Goal: Task Accomplishment & Management: Manage account settings

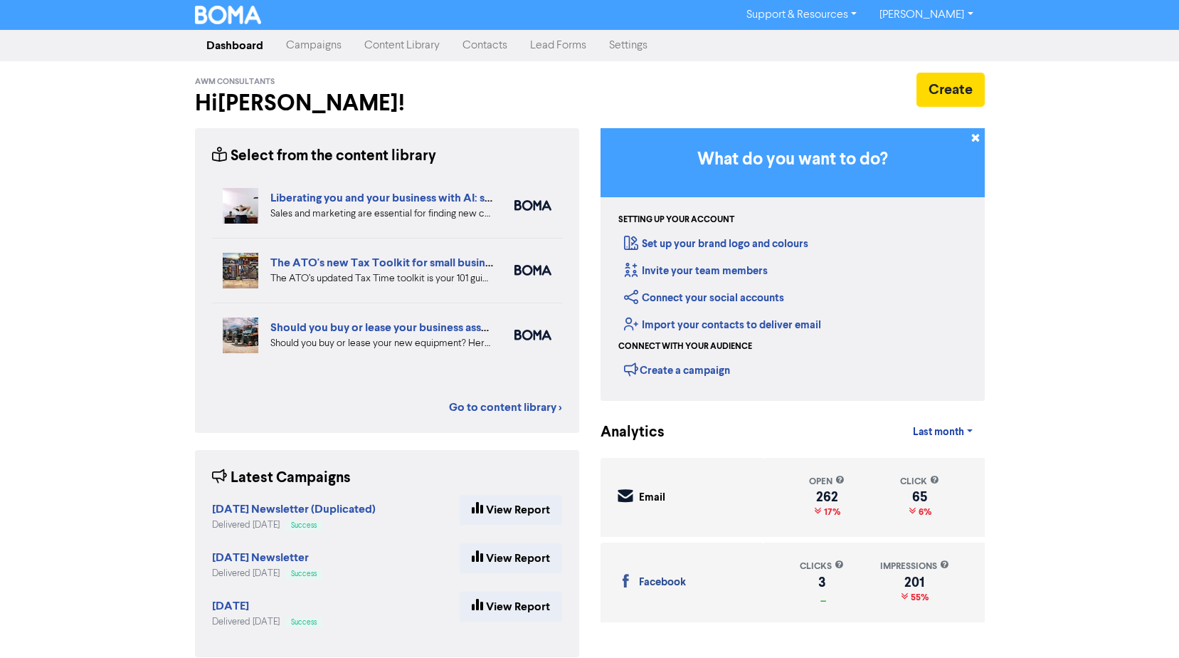
click at [490, 45] on link "Contacts" at bounding box center [485, 45] width 68 height 28
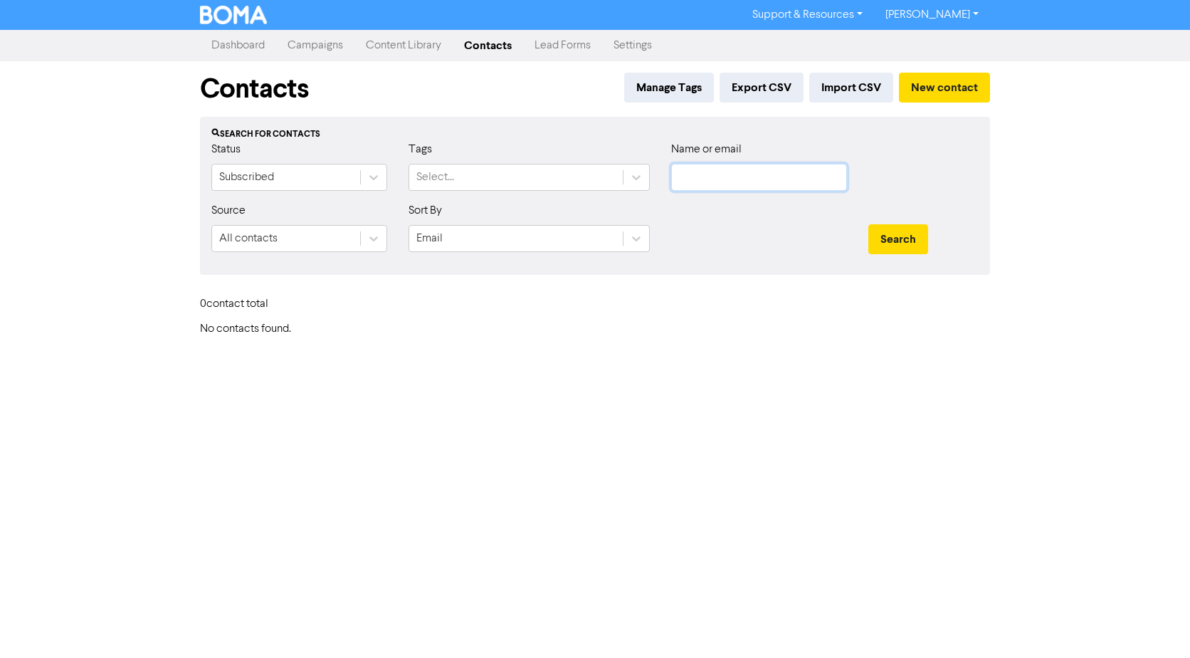
drag, startPoint x: 739, startPoint y: 181, endPoint x: 747, endPoint y: 177, distance: 8.6
click at [742, 181] on input "text" at bounding box center [759, 177] width 176 height 27
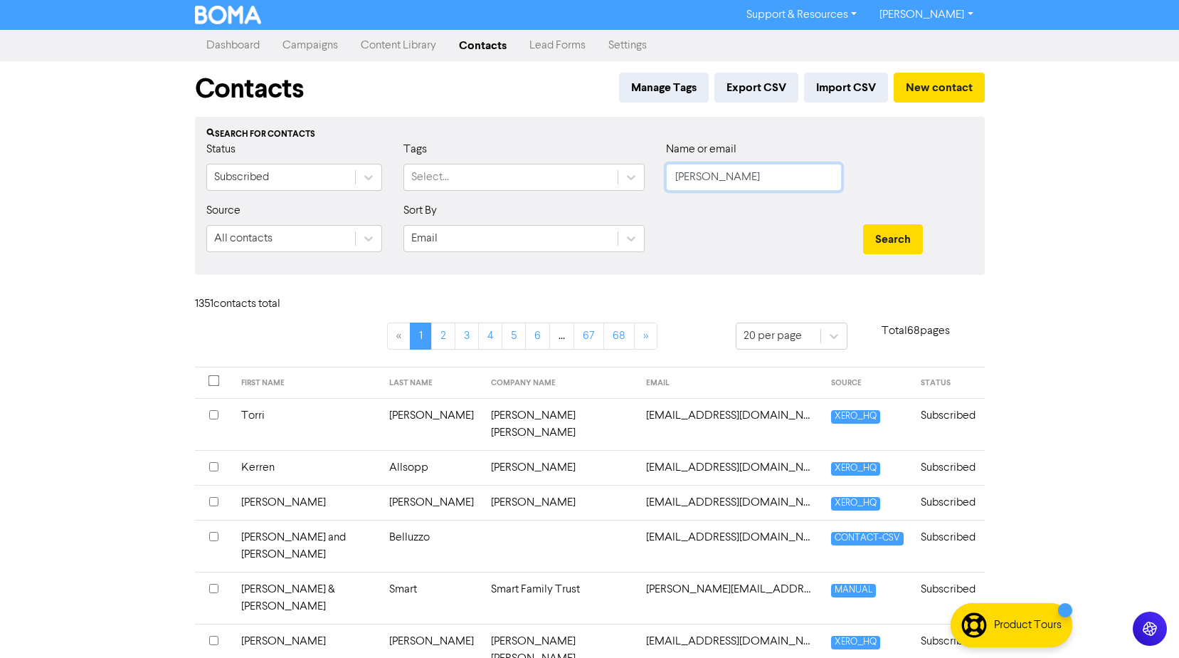
type input "[PERSON_NAME]"
click at [863, 224] on button "Search" at bounding box center [893, 239] width 60 height 30
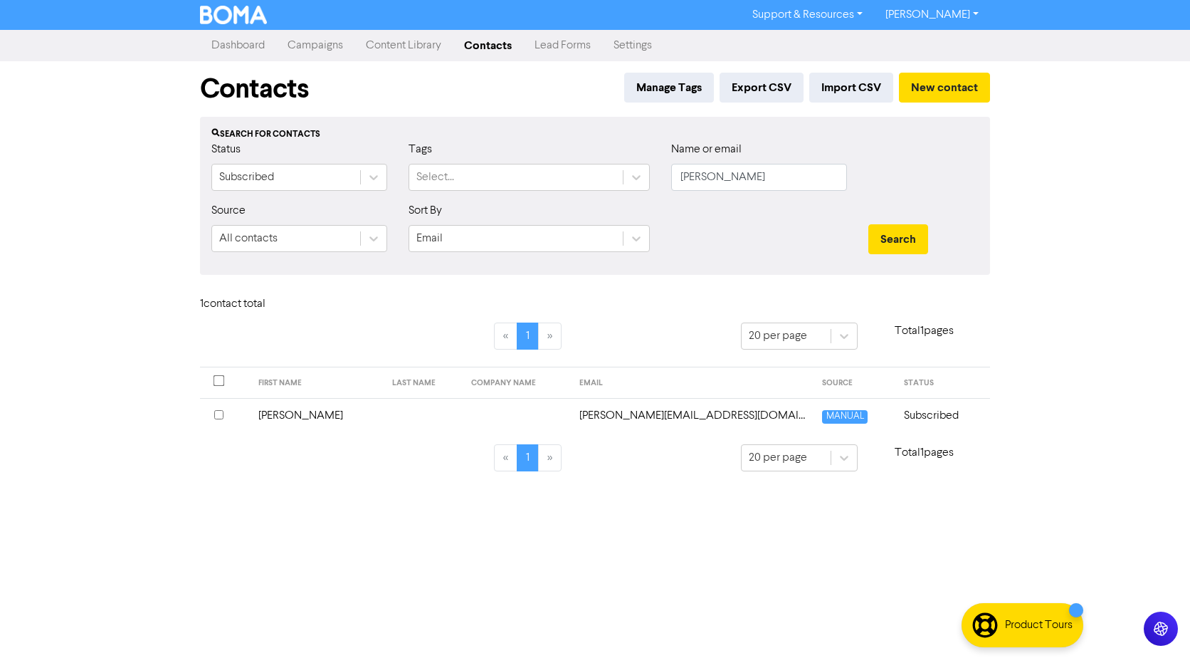
click at [279, 415] on td "[PERSON_NAME]" at bounding box center [317, 415] width 134 height 35
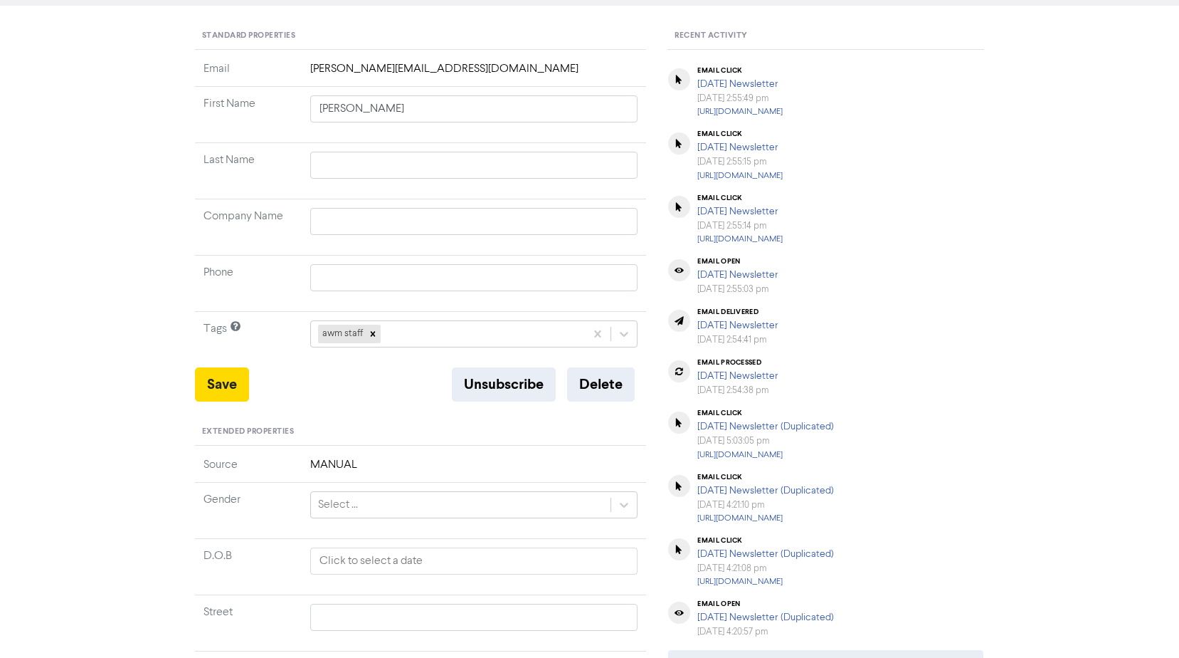
scroll to position [392, 0]
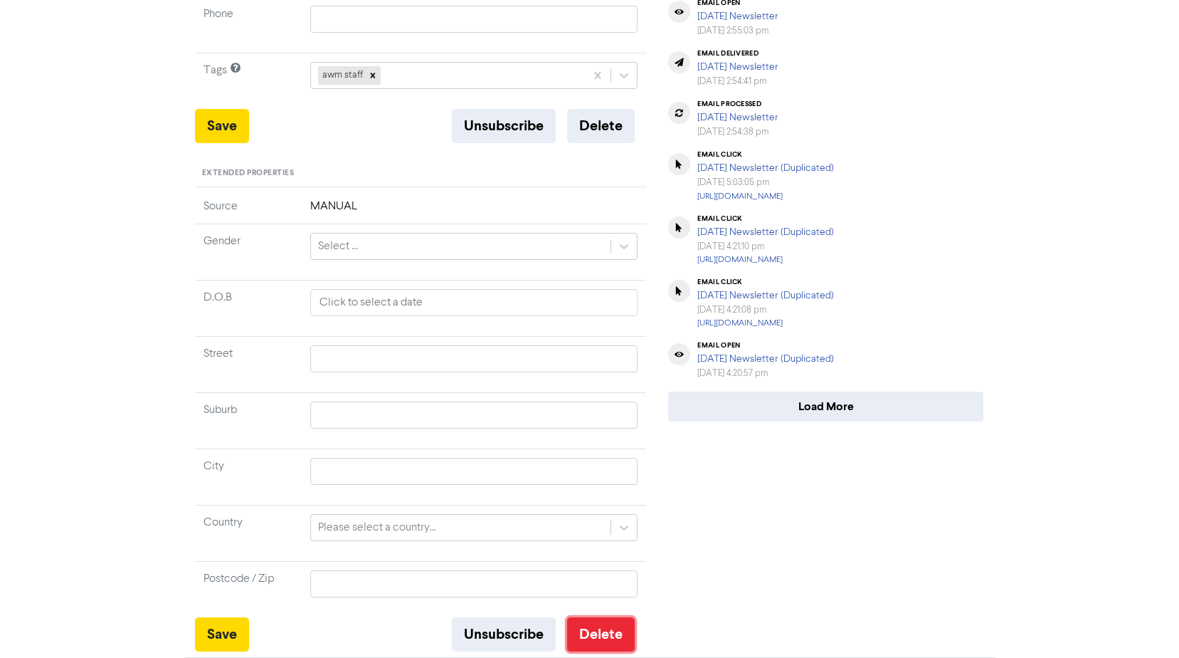
click at [602, 641] on button "Delete" at bounding box center [601, 634] width 68 height 34
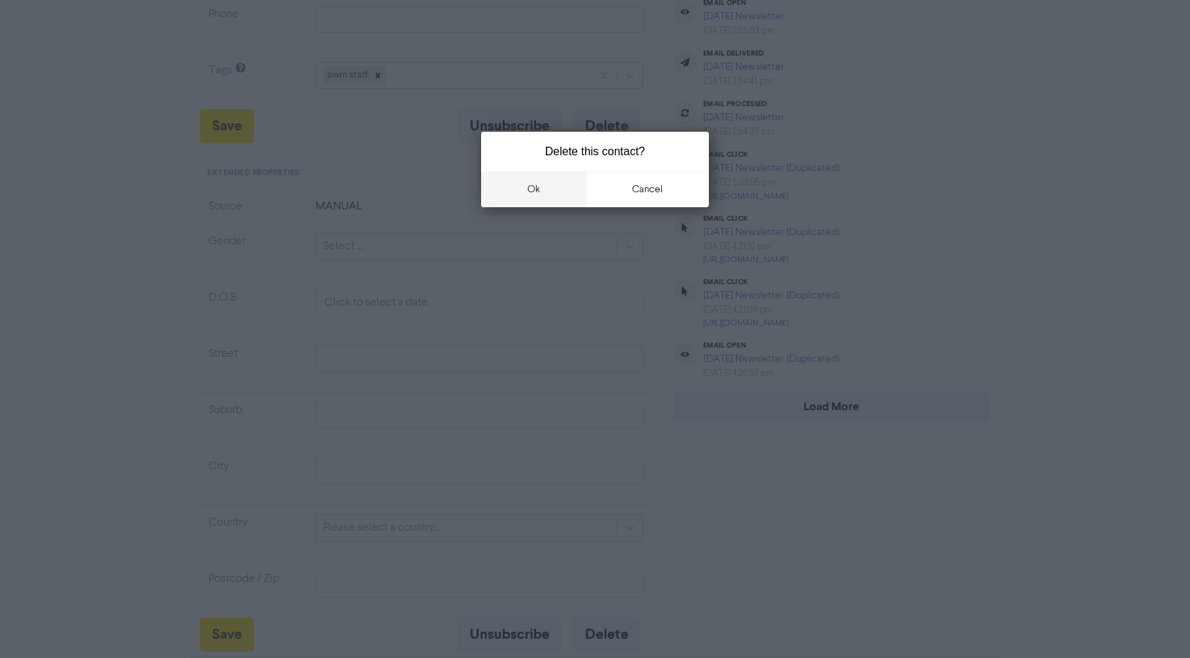
click at [510, 191] on button "ok" at bounding box center [533, 190] width 105 height 36
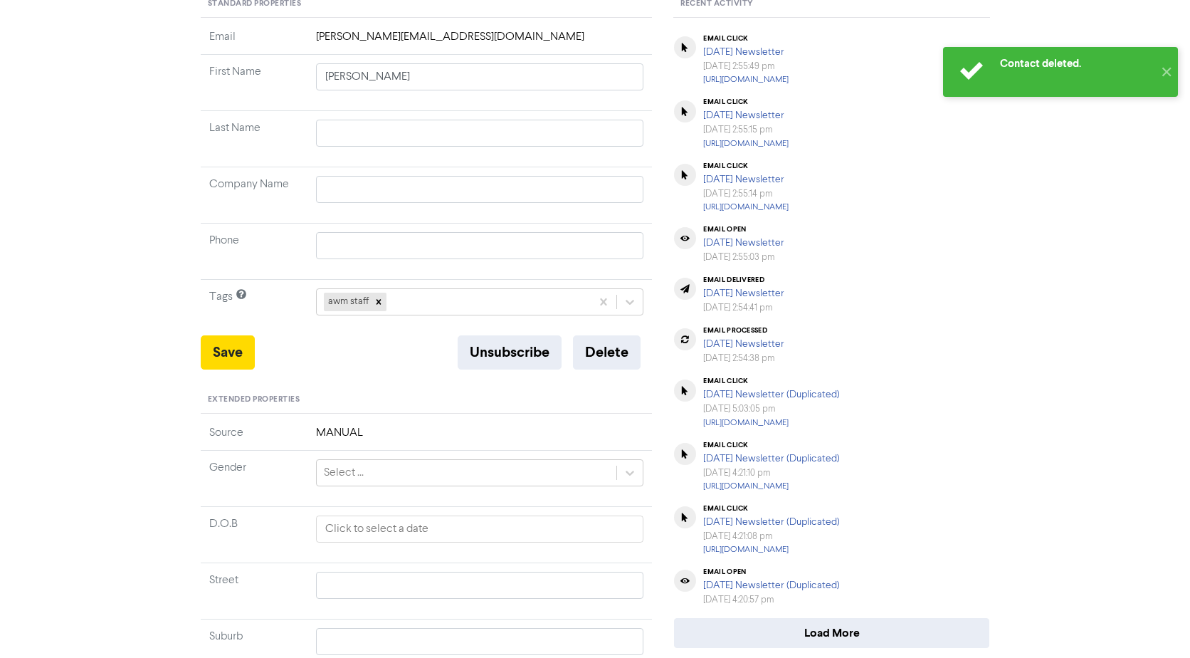
scroll to position [0, 0]
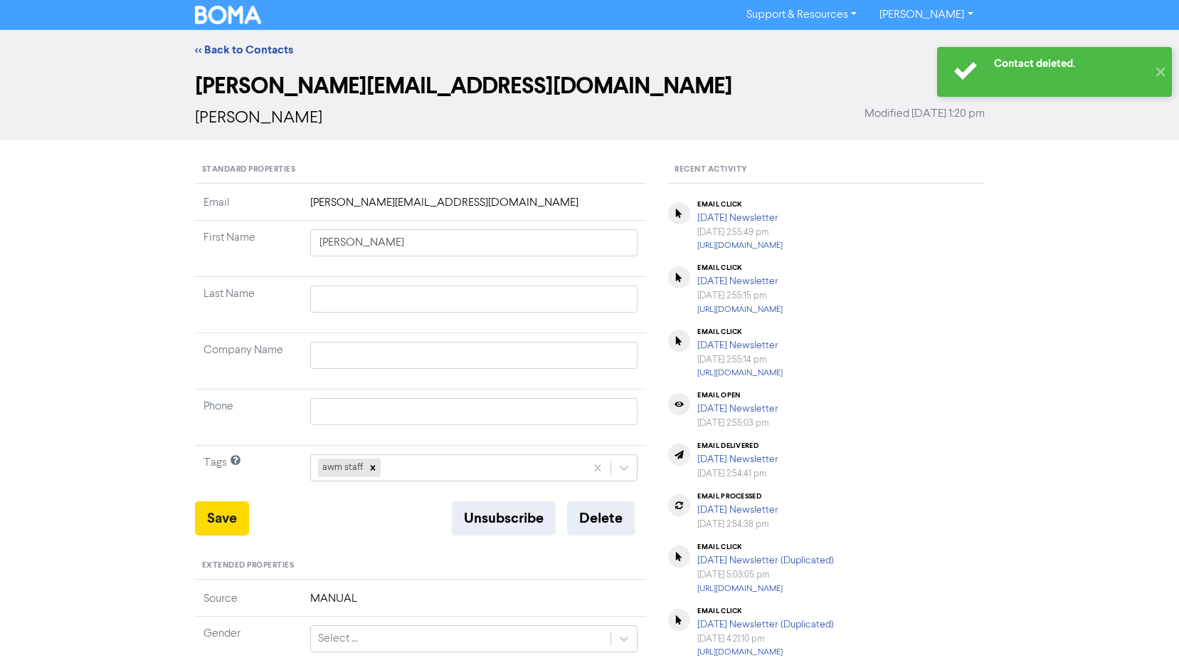
drag, startPoint x: 223, startPoint y: 54, endPoint x: 544, endPoint y: 0, distance: 324.8
click at [223, 54] on link "<< Back to Contacts" at bounding box center [244, 50] width 98 height 14
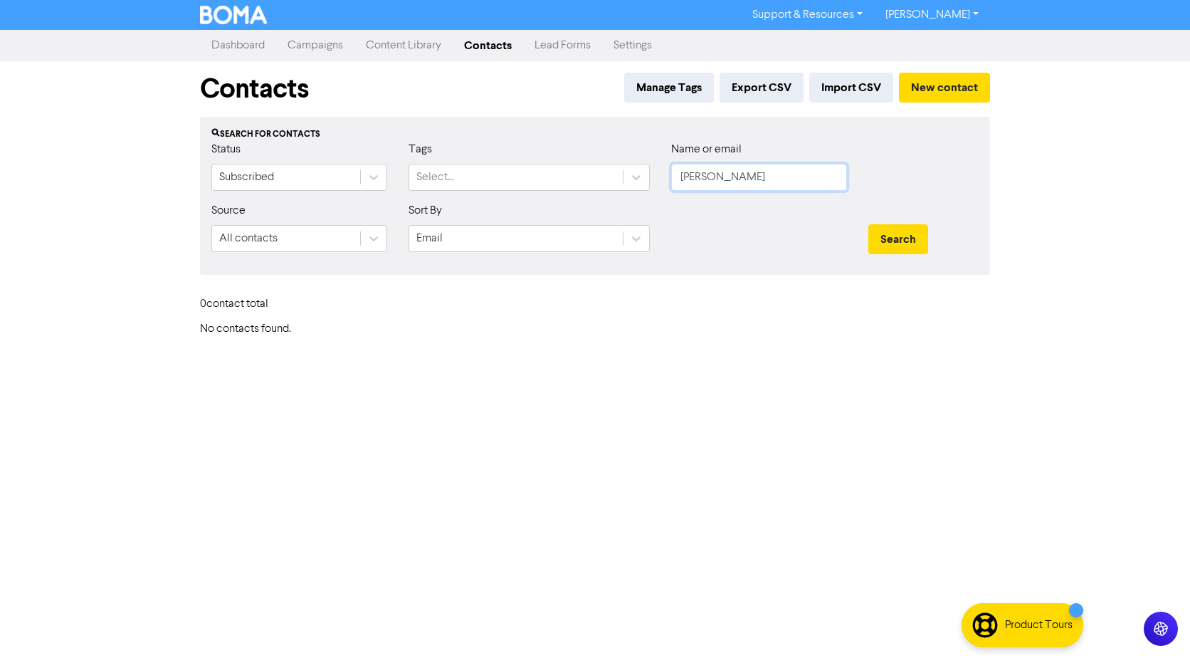
click at [757, 178] on input "[PERSON_NAME]" at bounding box center [759, 177] width 176 height 27
